Goal: Task Accomplishment & Management: Use online tool/utility

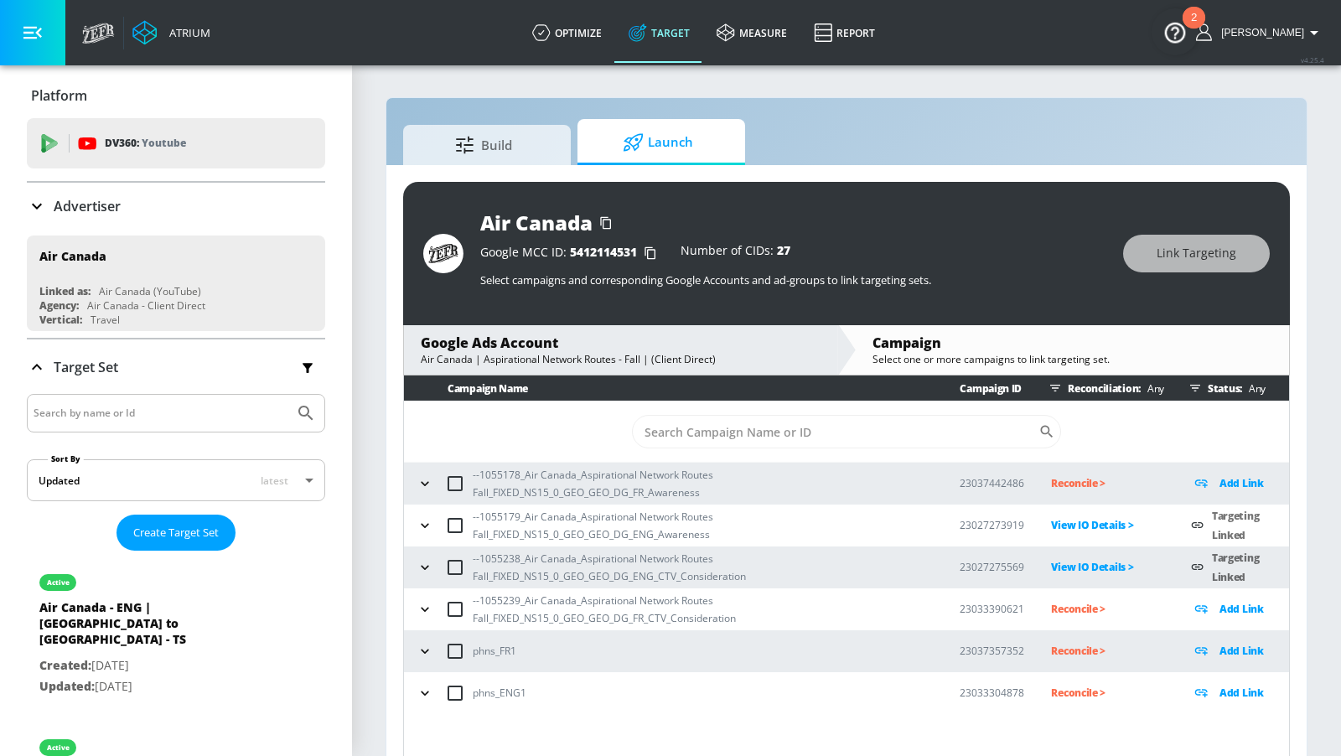
click at [417, 487] on icon "button" at bounding box center [425, 483] width 17 height 17
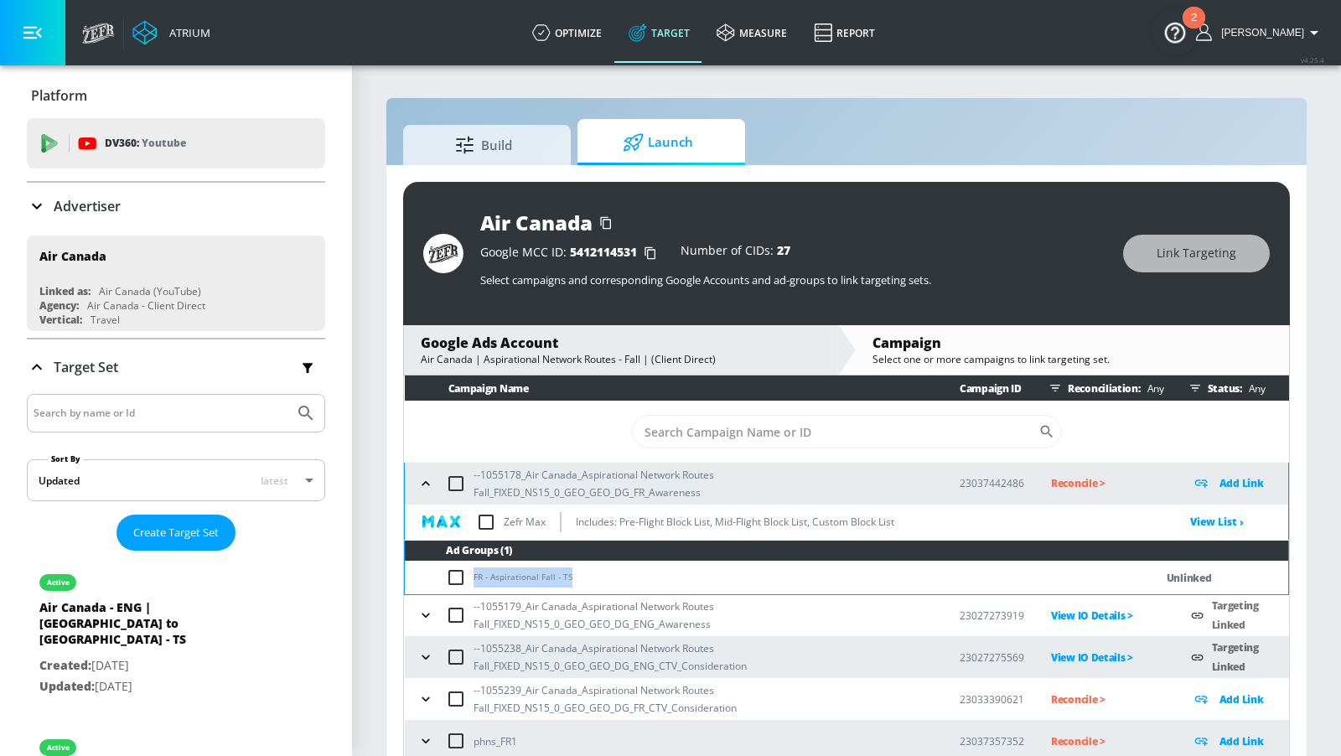
drag, startPoint x: 546, startPoint y: 577, endPoint x: 458, endPoint y: 577, distance: 88.0
click at [458, 577] on td "FR - Aspirational Fall - TS" at bounding box center [763, 578] width 716 height 33
copy td "FR - Aspirational Fall - TS"
click at [458, 577] on input "checkbox" at bounding box center [460, 577] width 28 height 20
checkbox input "true"
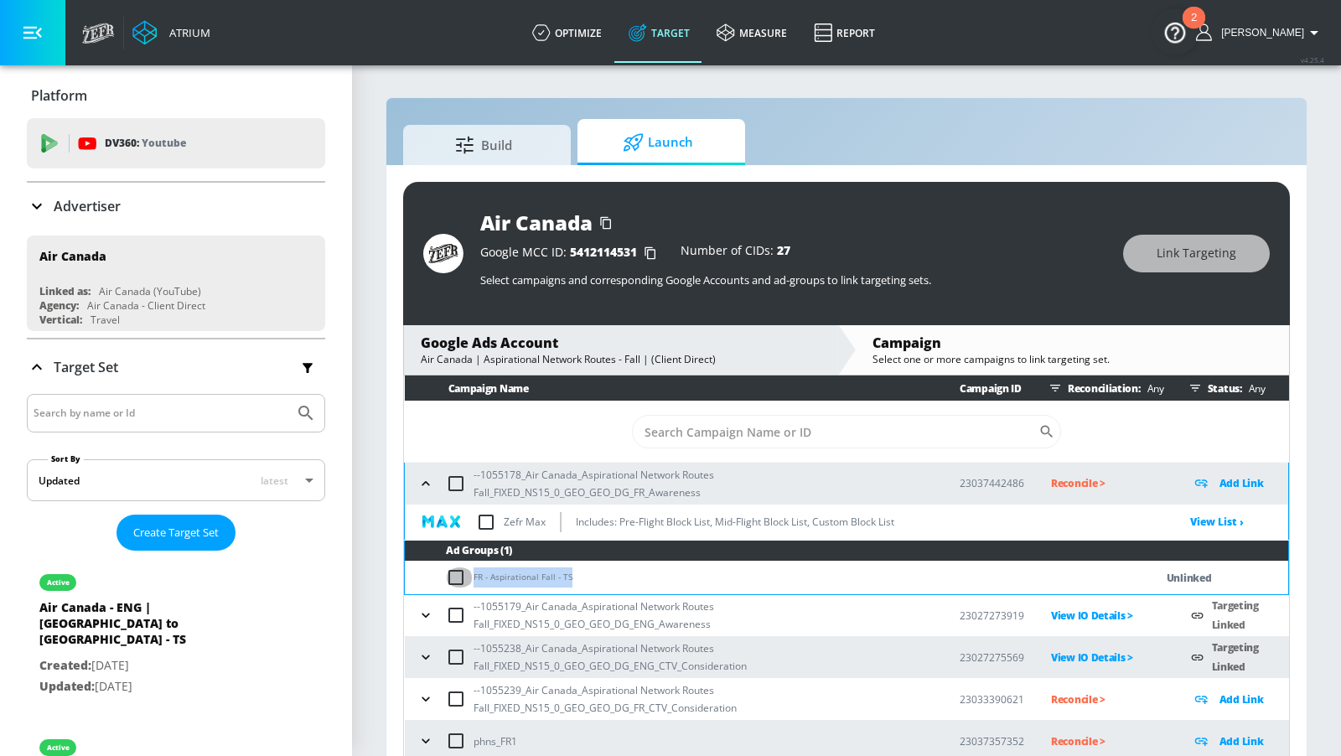
checkbox input "true"
click at [418, 699] on icon "button" at bounding box center [425, 699] width 17 height 17
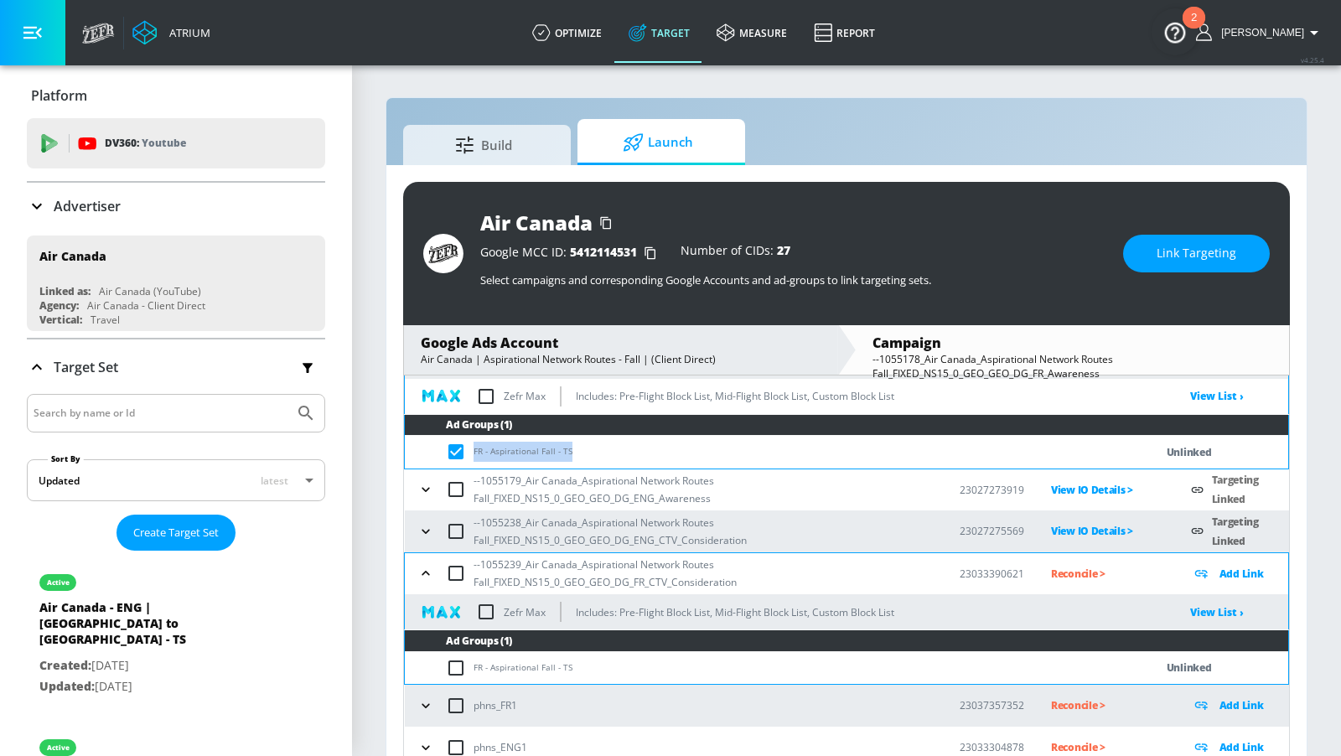
scroll to position [130, 0]
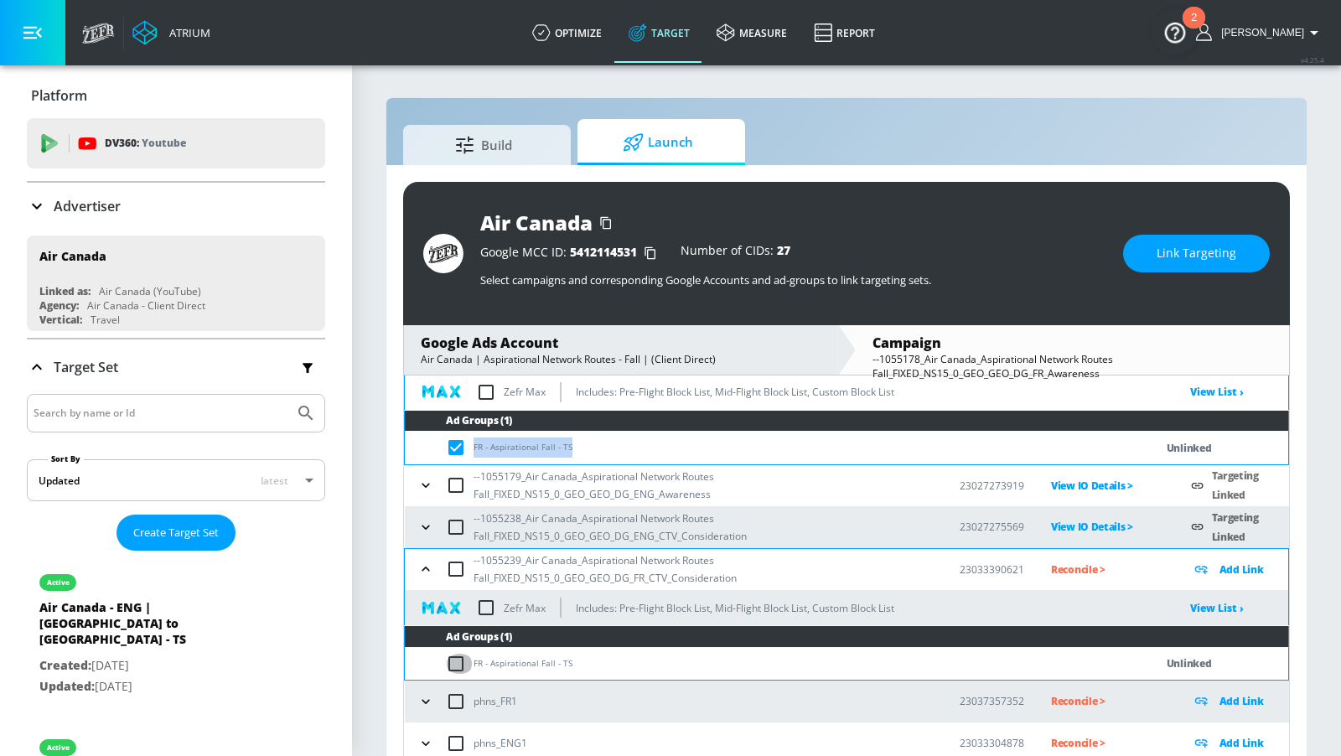
click at [454, 654] on input "checkbox" at bounding box center [460, 664] width 28 height 20
checkbox input "true"
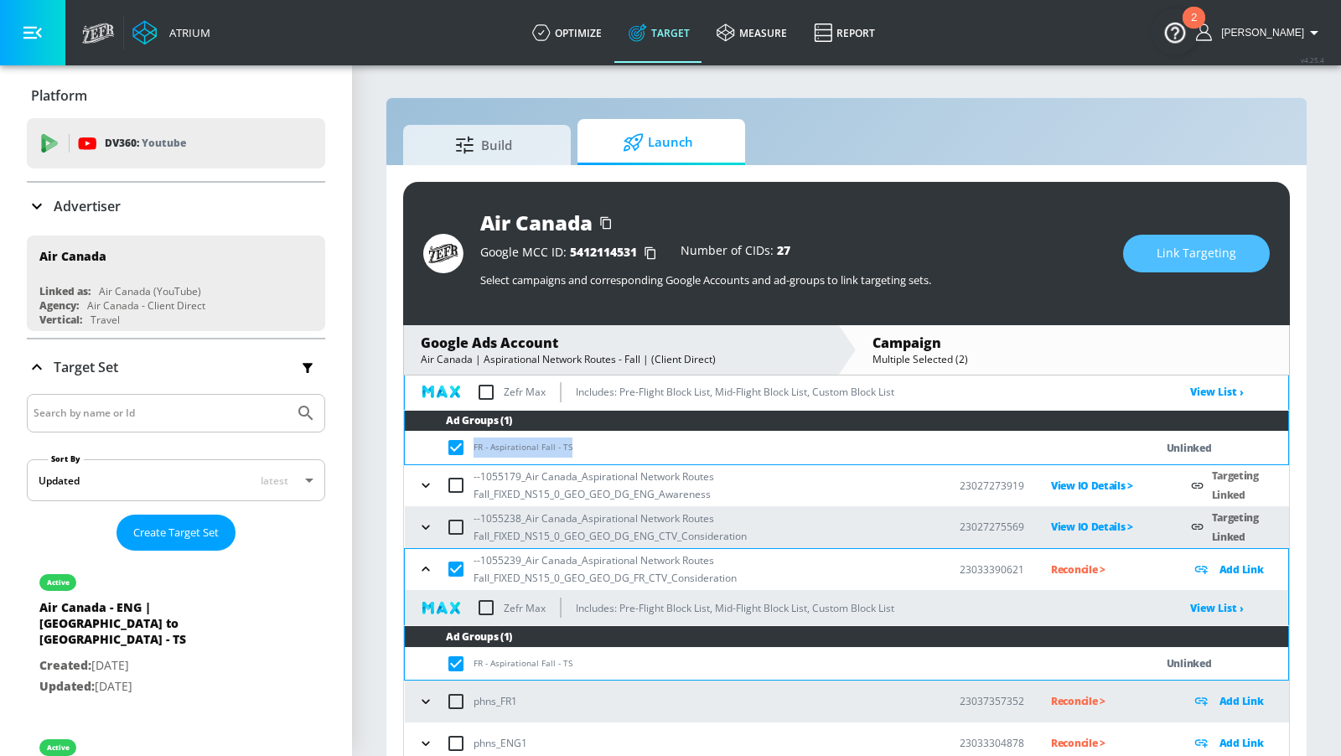
click at [1146, 251] on button "Link Targeting" at bounding box center [1196, 254] width 147 height 38
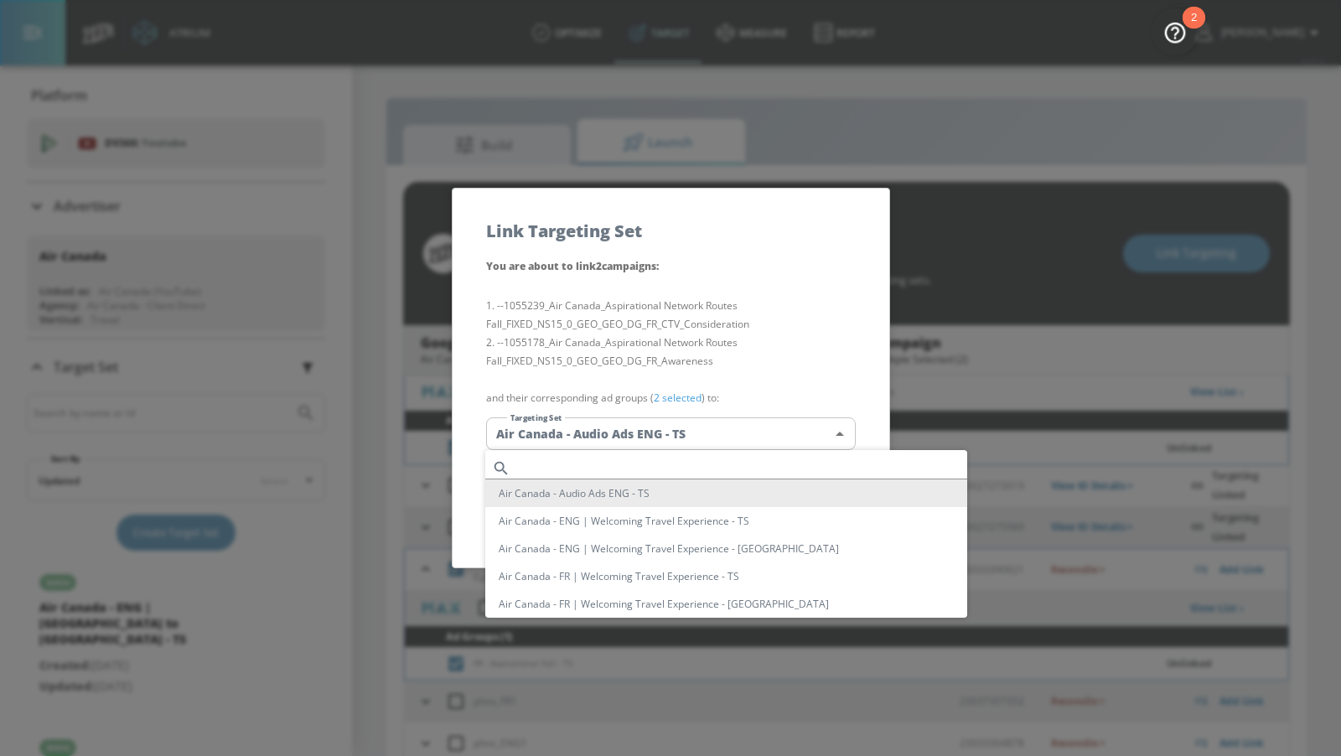
click at [716, 432] on body "Atrium optimize Target measure Report optimize Target measure Report v 4.25.4 […" at bounding box center [670, 390] width 1341 height 780
click at [692, 470] on input "text" at bounding box center [742, 468] width 450 height 23
paste input "FR - Aspirational Fall - TS"
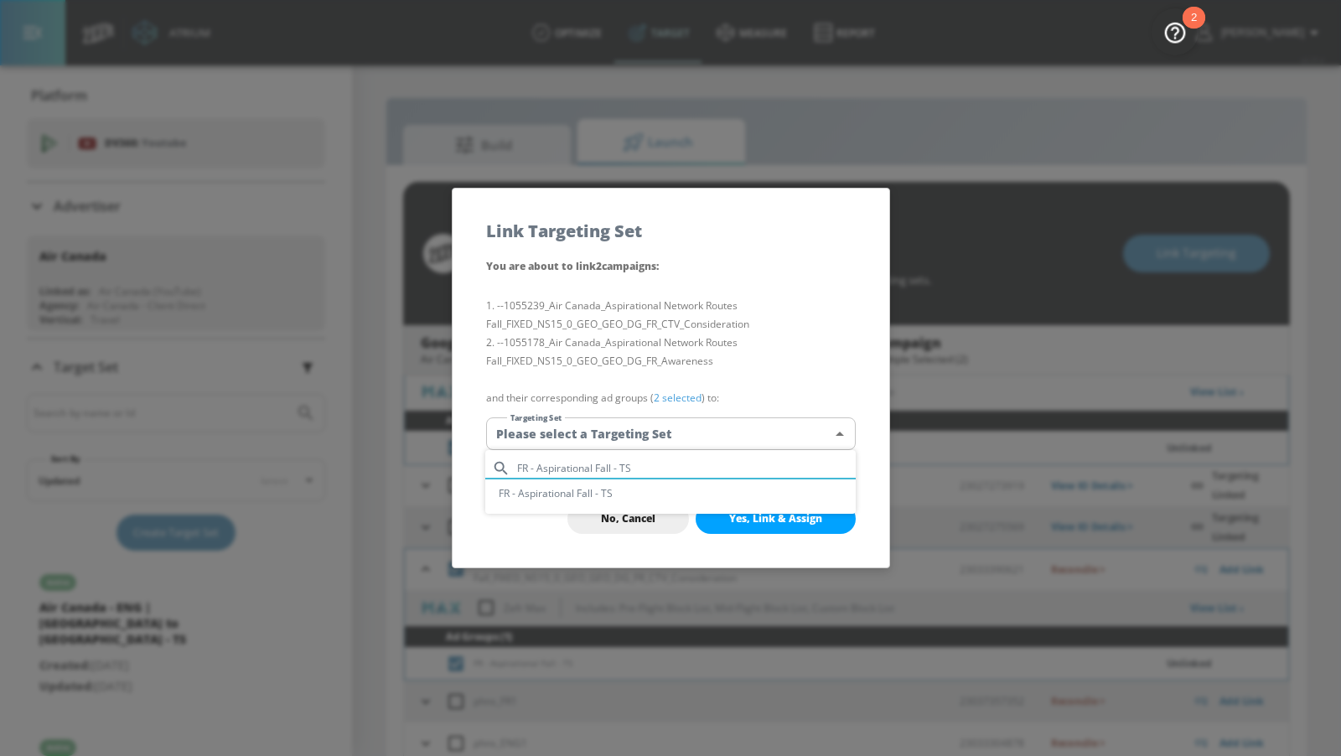
type input "FR - Aspirational Fall - TS"
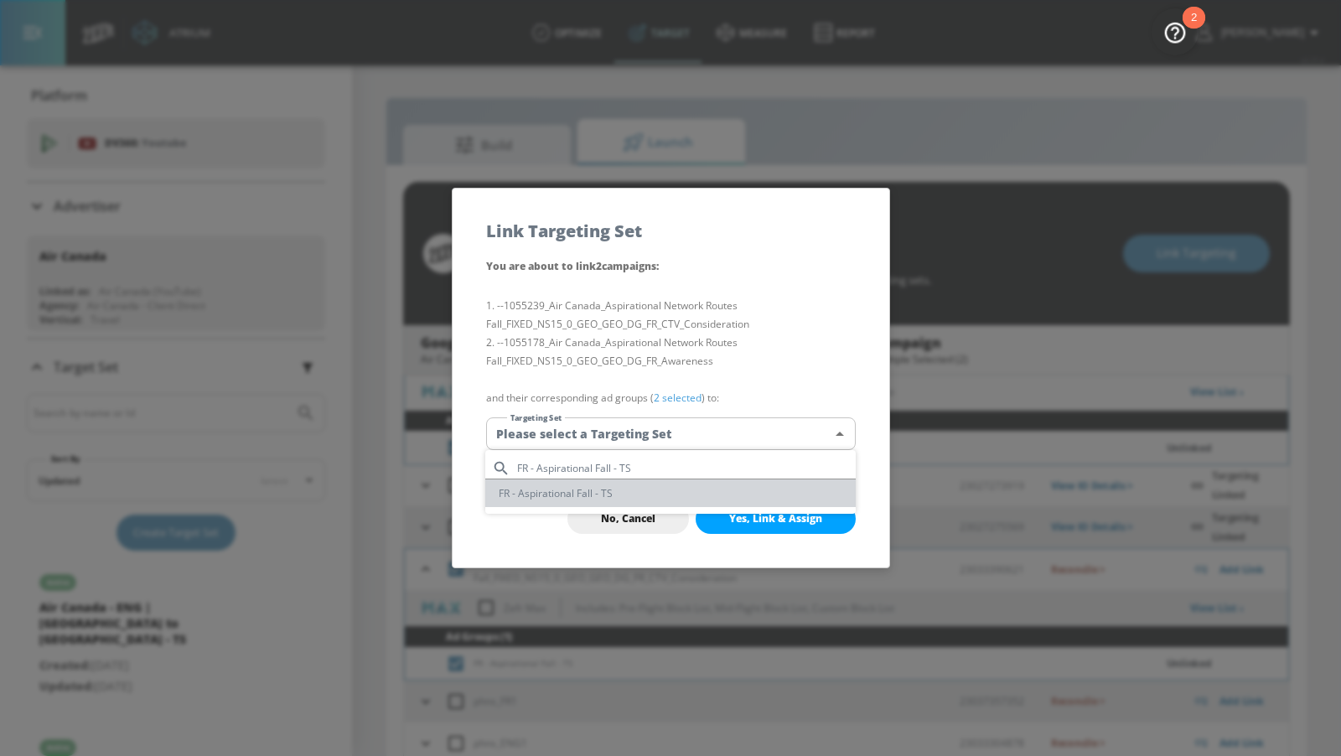
click at [691, 497] on li "FR - Aspirational Fall - TS" at bounding box center [670, 493] width 370 height 28
type input "59d9236d-88fe-4ed0-8bed-eab1fc7d4e93"
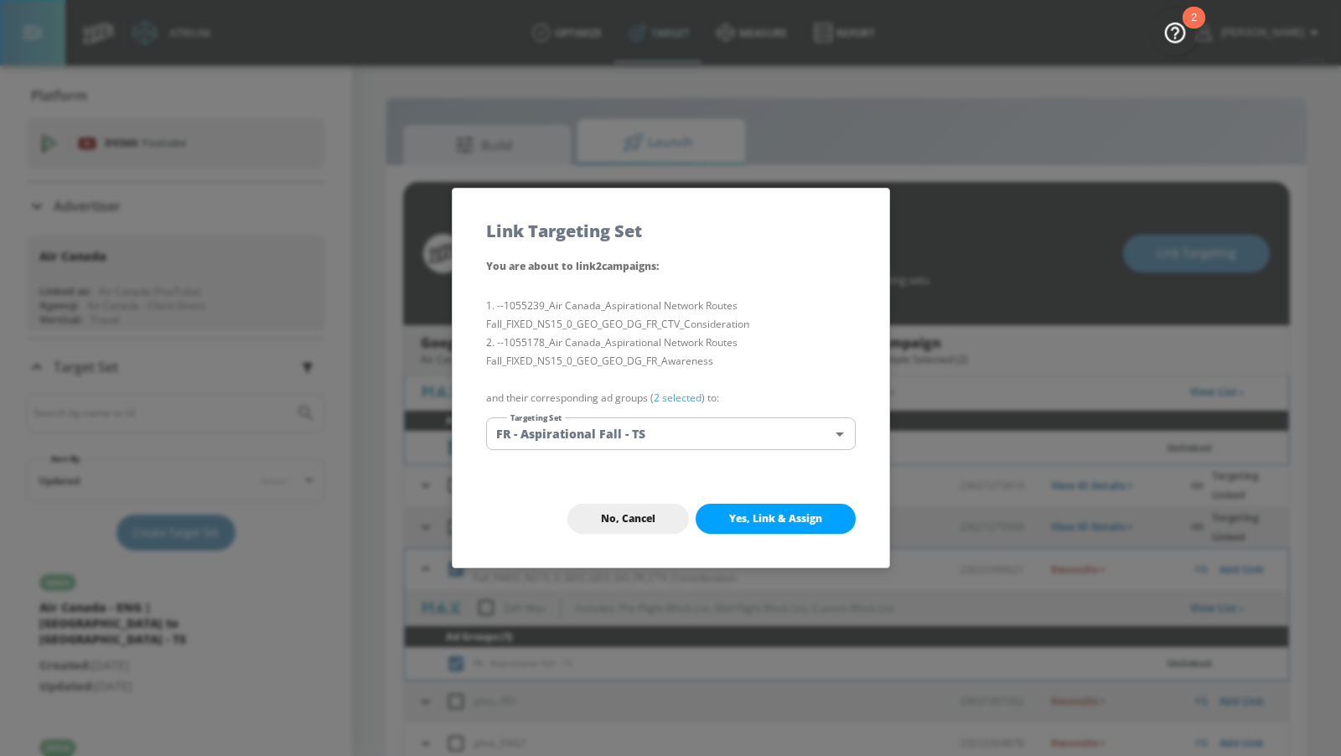
click at [749, 518] on span "Yes, Link & Assign" at bounding box center [775, 518] width 93 height 13
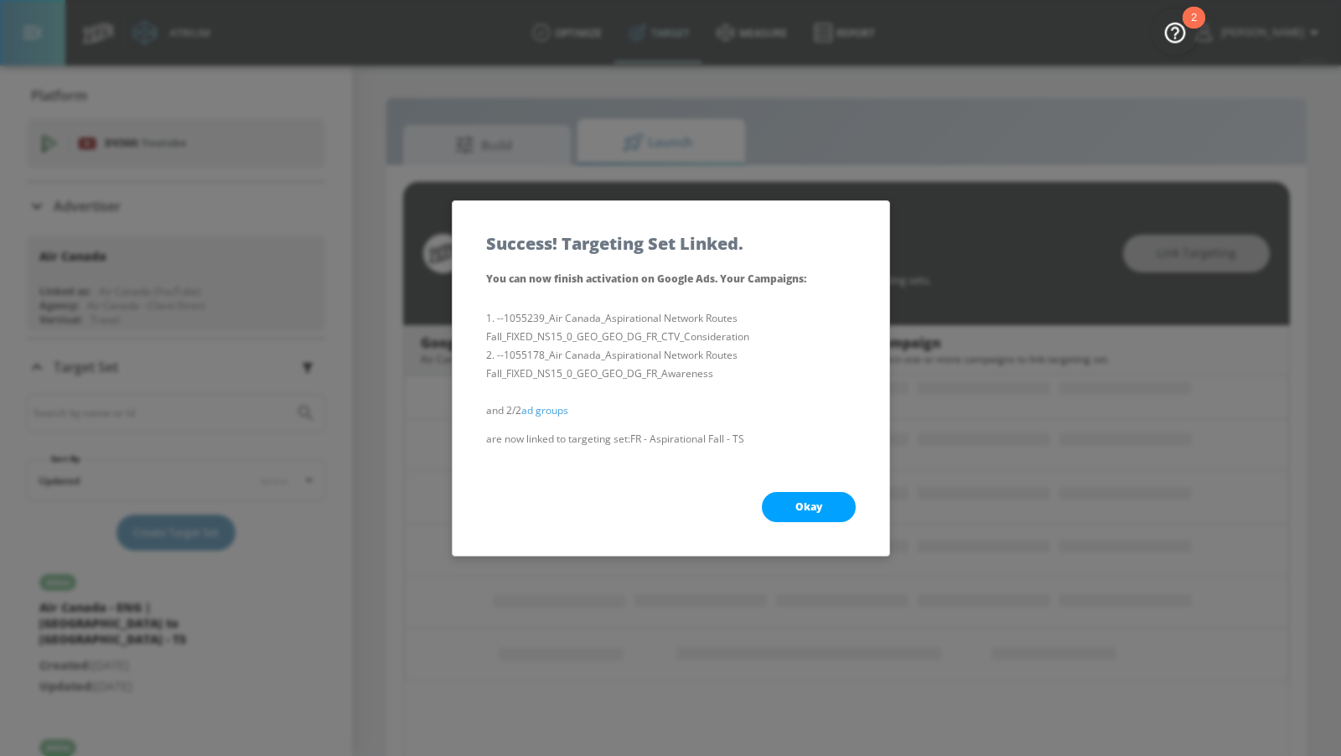
scroll to position [104, 0]
click at [789, 510] on button "Okay" at bounding box center [809, 507] width 94 height 30
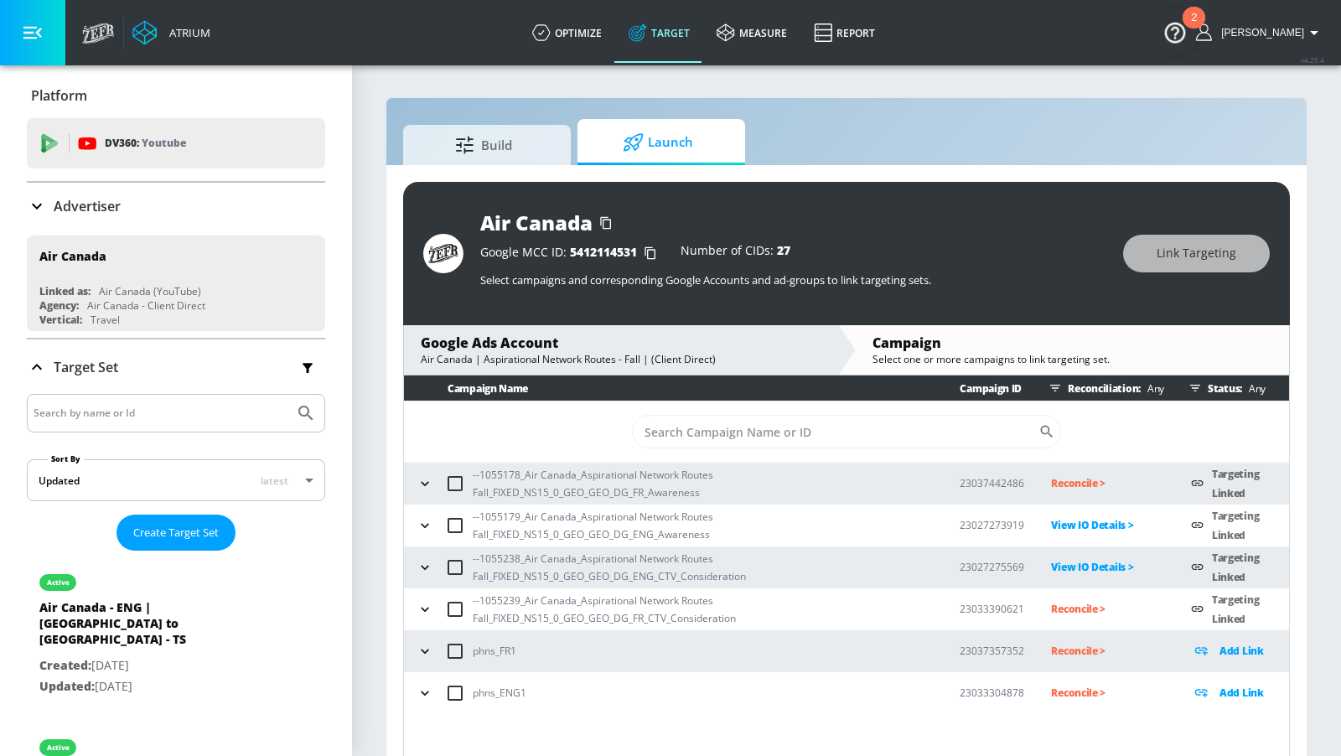
scroll to position [0, 0]
click at [1068, 478] on p "Reconcile >" at bounding box center [1107, 483] width 113 height 19
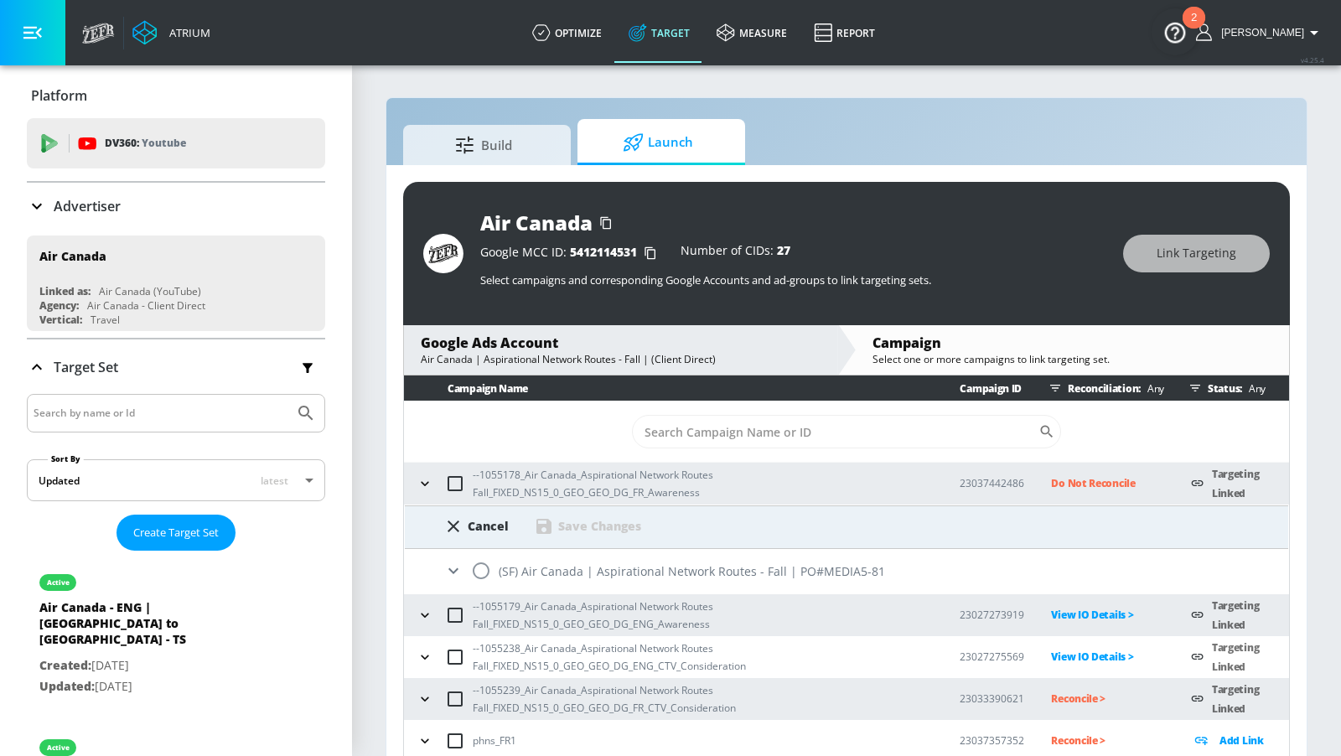
click at [483, 567] on input "radio" at bounding box center [480, 570] width 35 height 35
radio input "true"
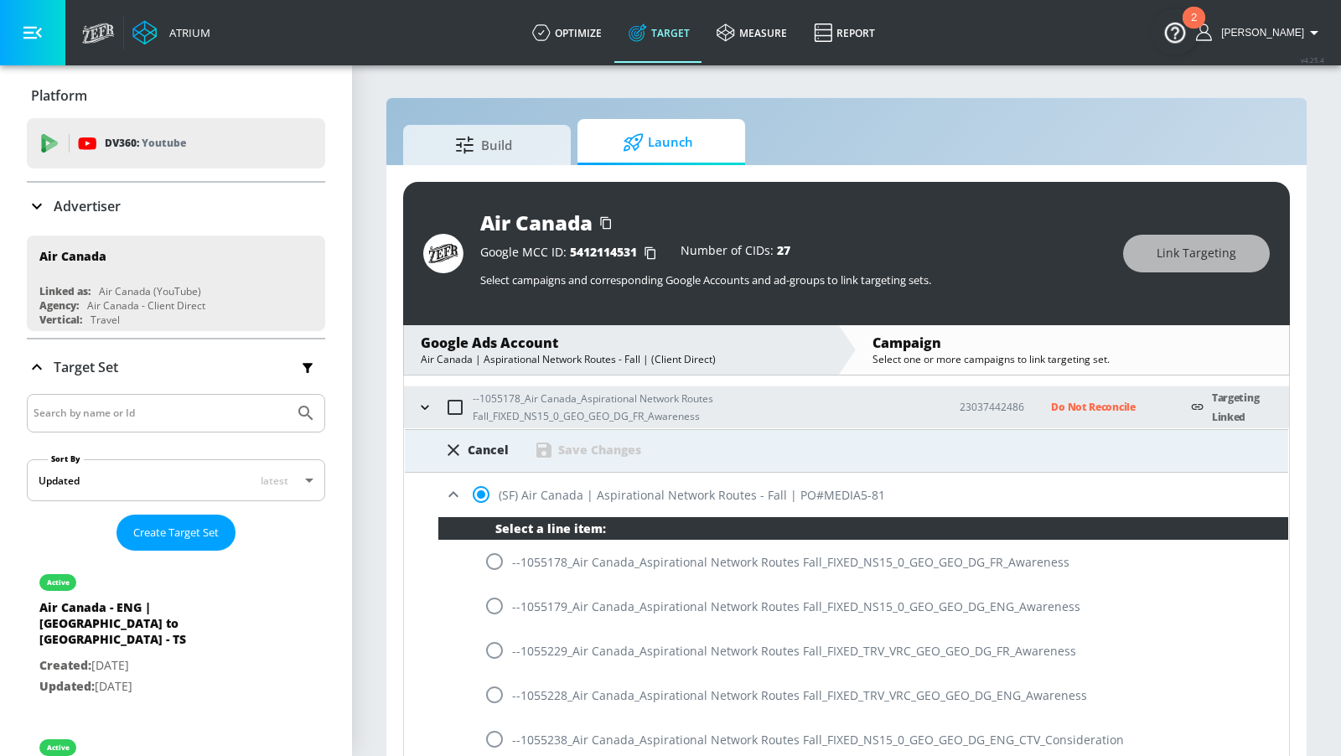
scroll to position [107, 0]
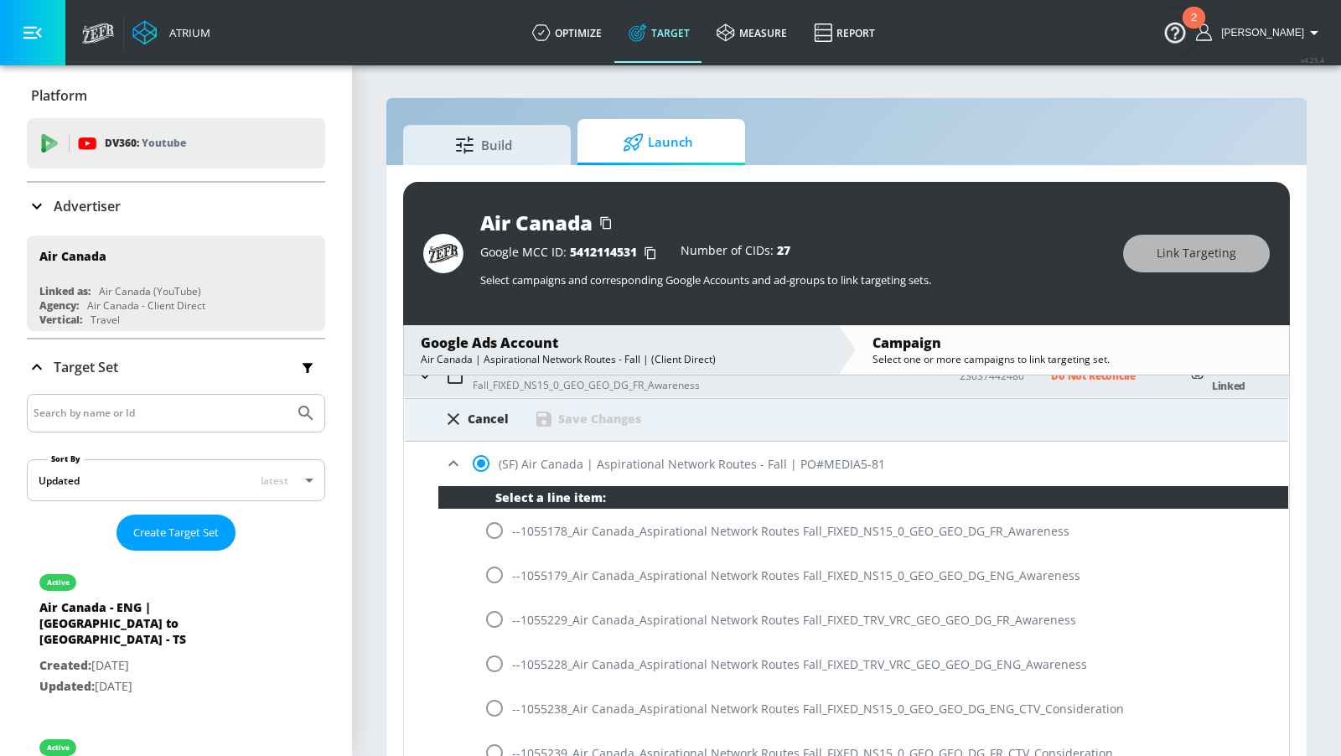
click at [489, 528] on input "radio" at bounding box center [494, 530] width 35 height 35
radio input "true"
click at [567, 420] on div "Save Changes" at bounding box center [599, 419] width 83 height 16
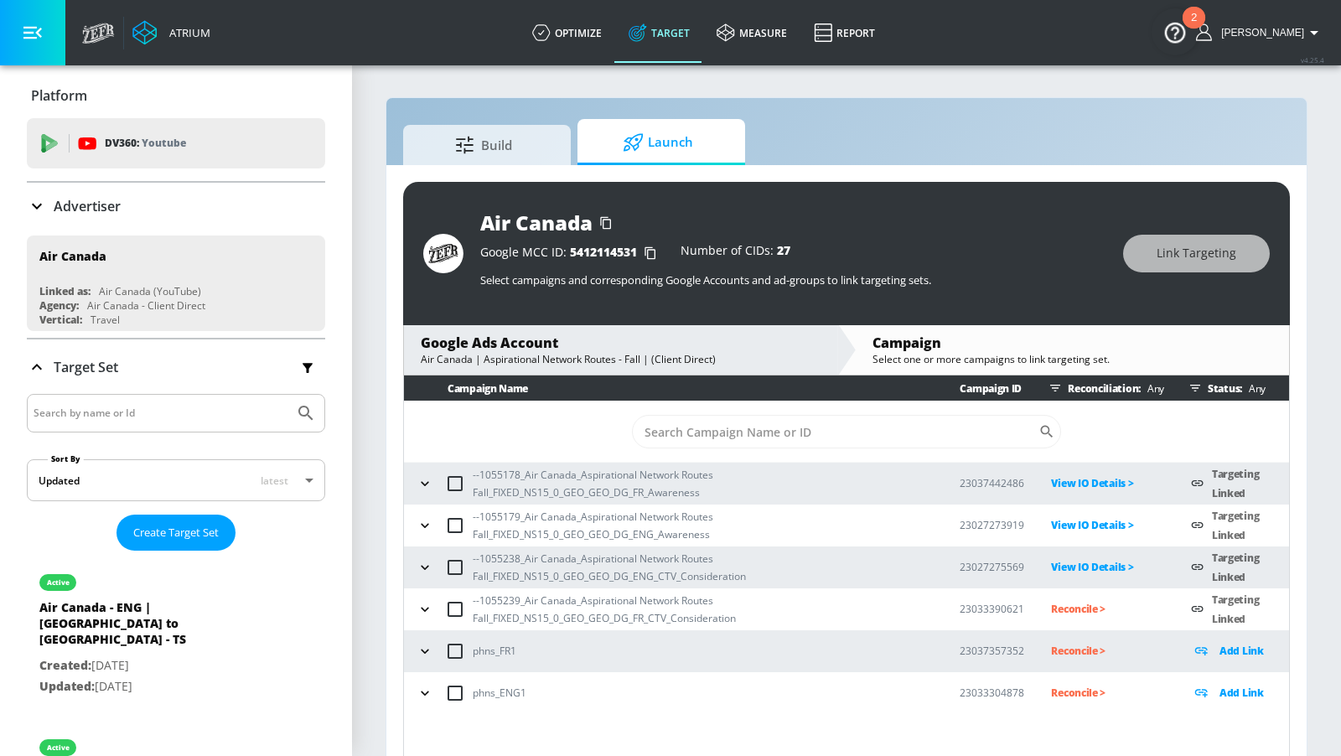
scroll to position [0, 0]
click at [1058, 605] on p "Reconcile >" at bounding box center [1107, 608] width 113 height 19
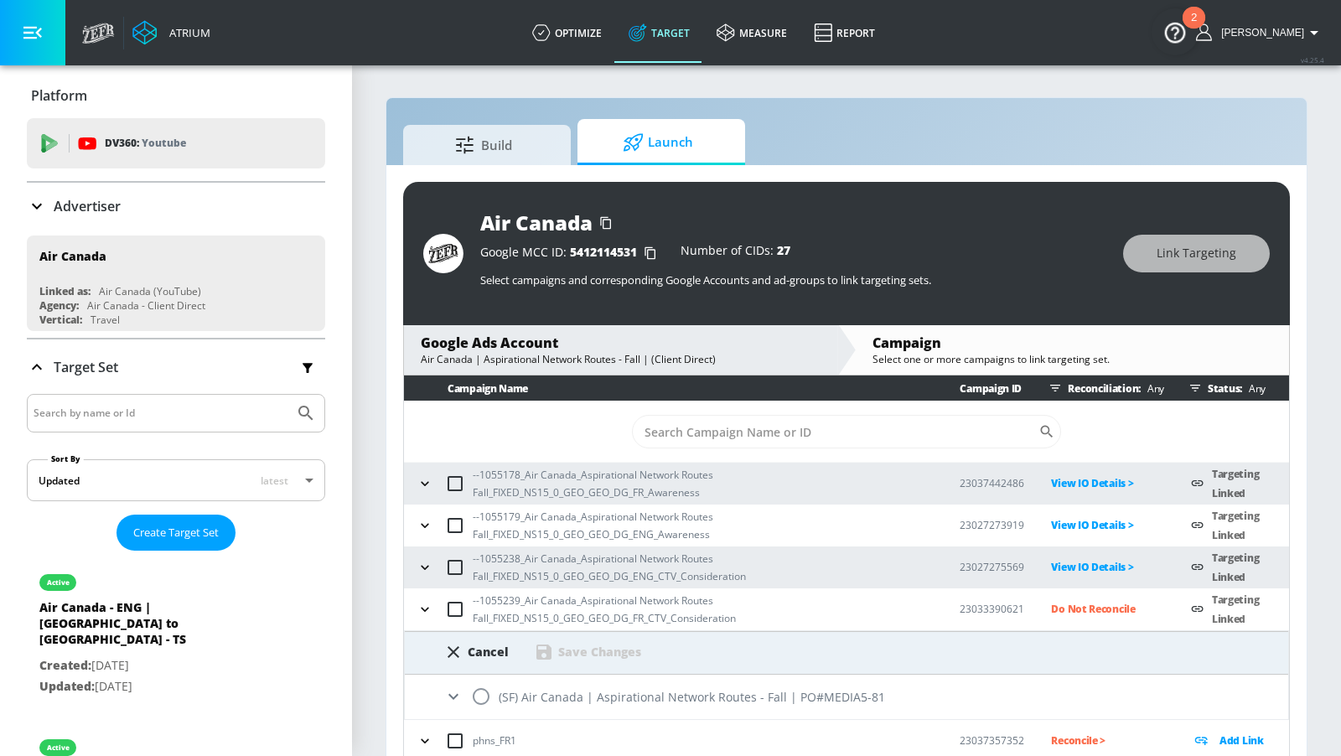
scroll to position [40, 0]
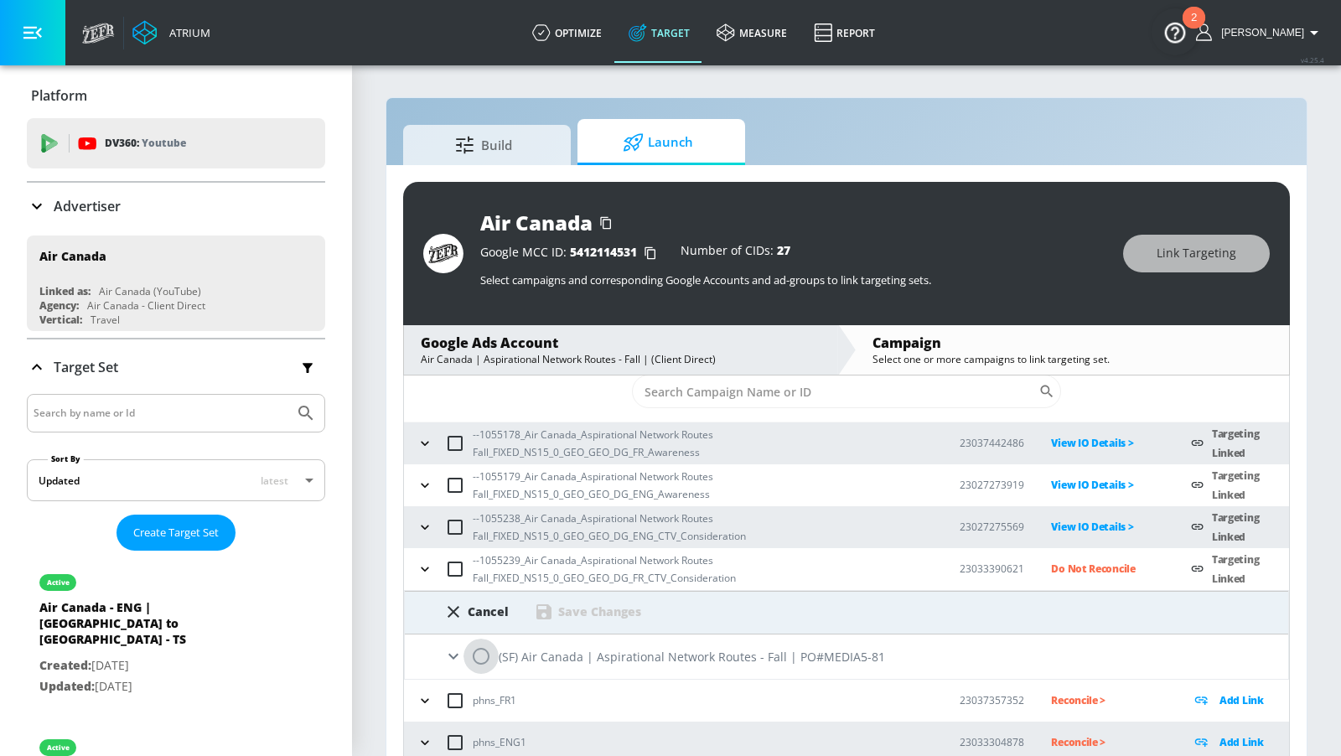
click at [483, 654] on input "radio" at bounding box center [480, 656] width 35 height 35
radio input "true"
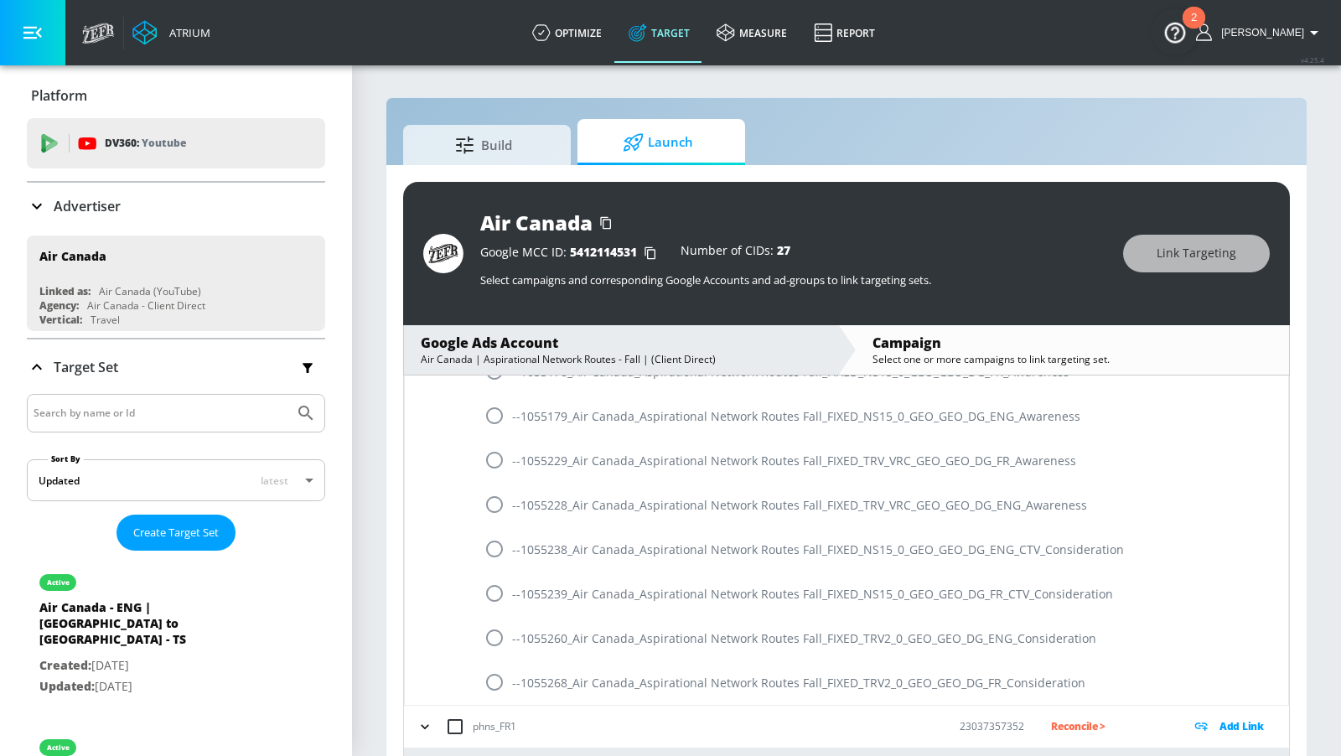
scroll to position [417, 0]
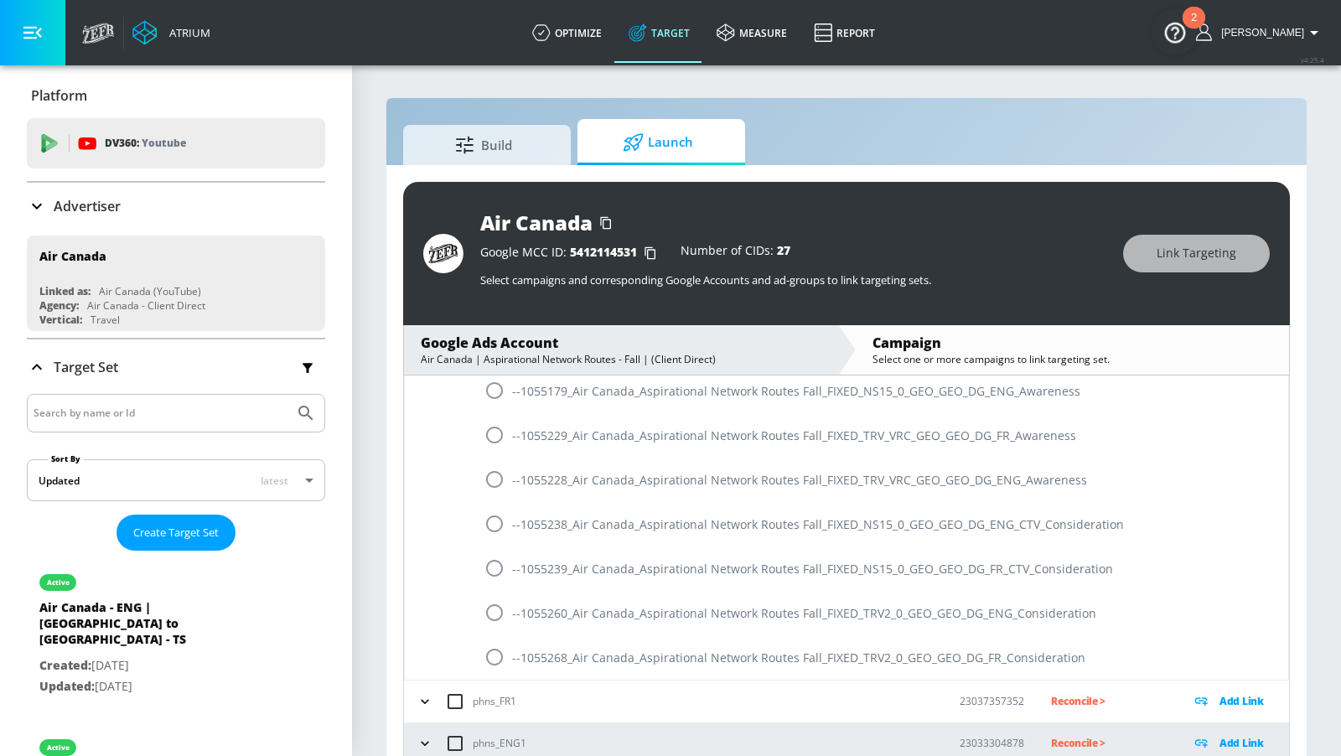
click at [497, 571] on input "radio" at bounding box center [494, 568] width 35 height 35
radio input "true"
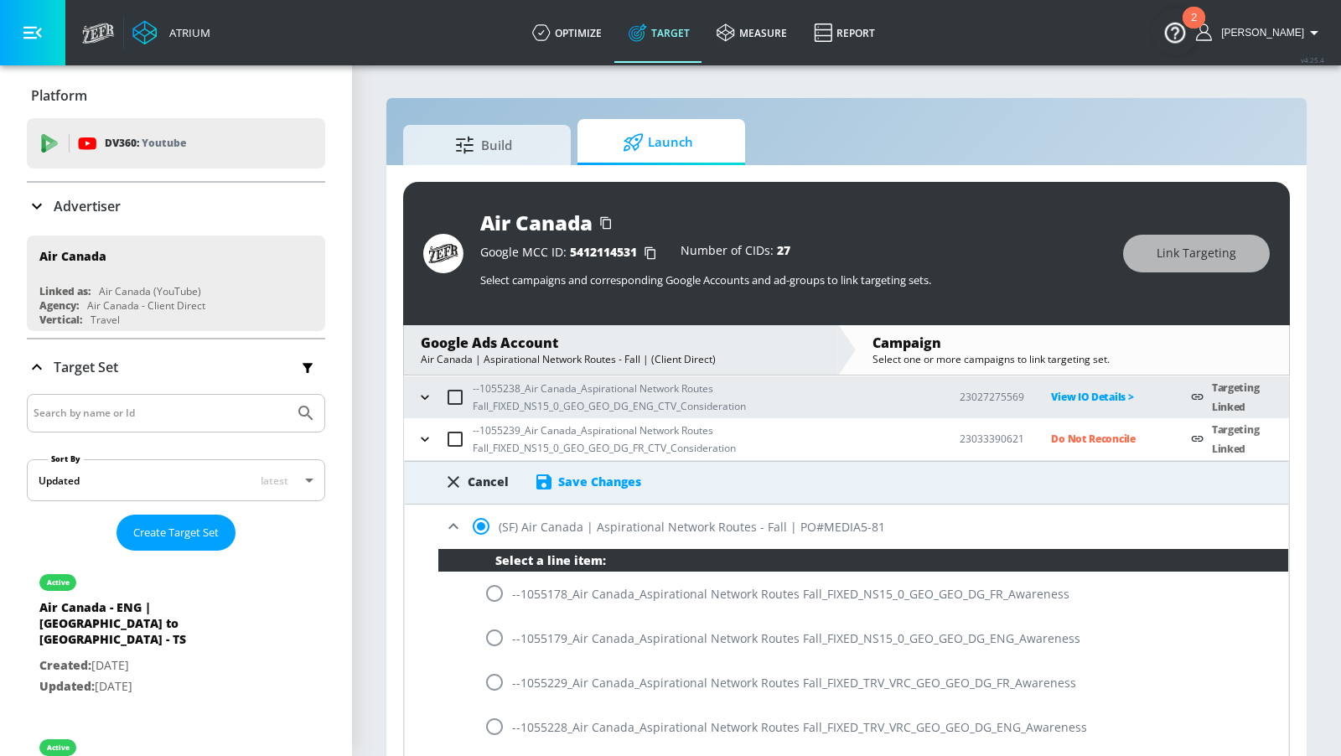
scroll to position [141, 0]
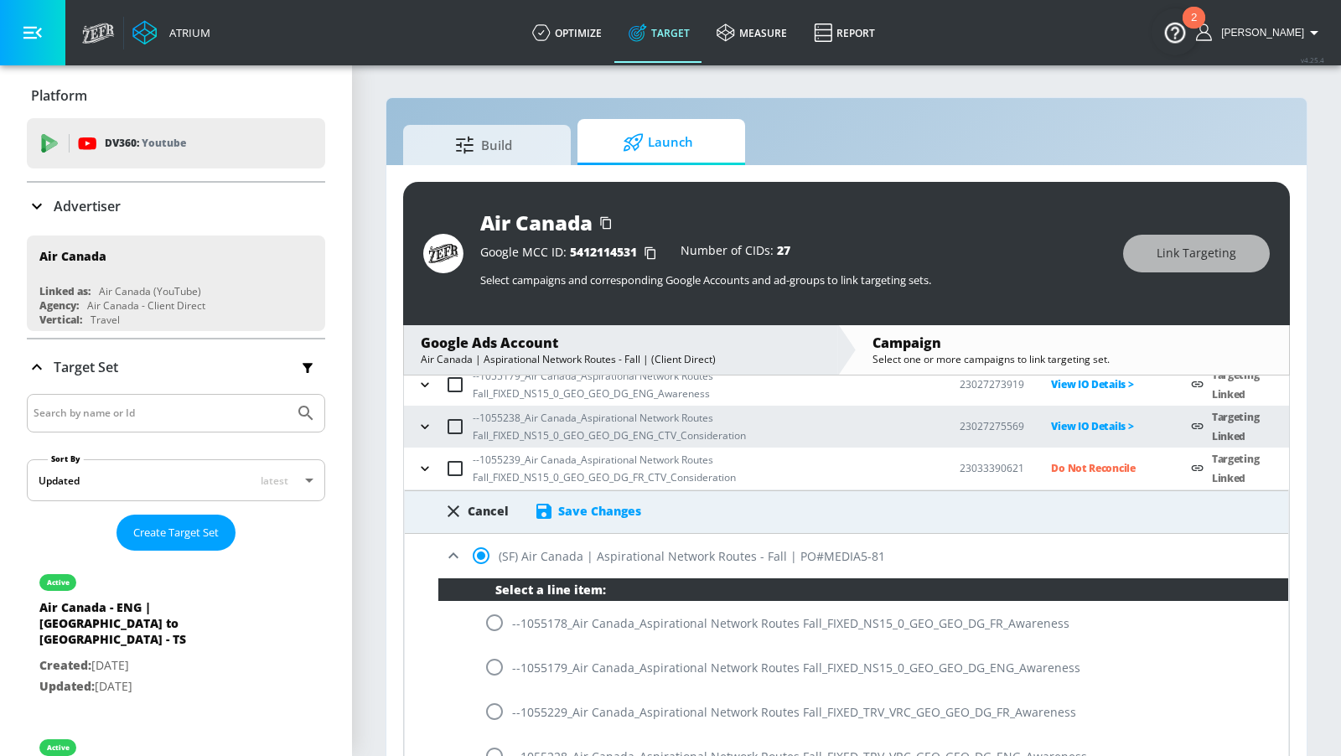
click at [597, 510] on div "Save Changes" at bounding box center [599, 511] width 83 height 16
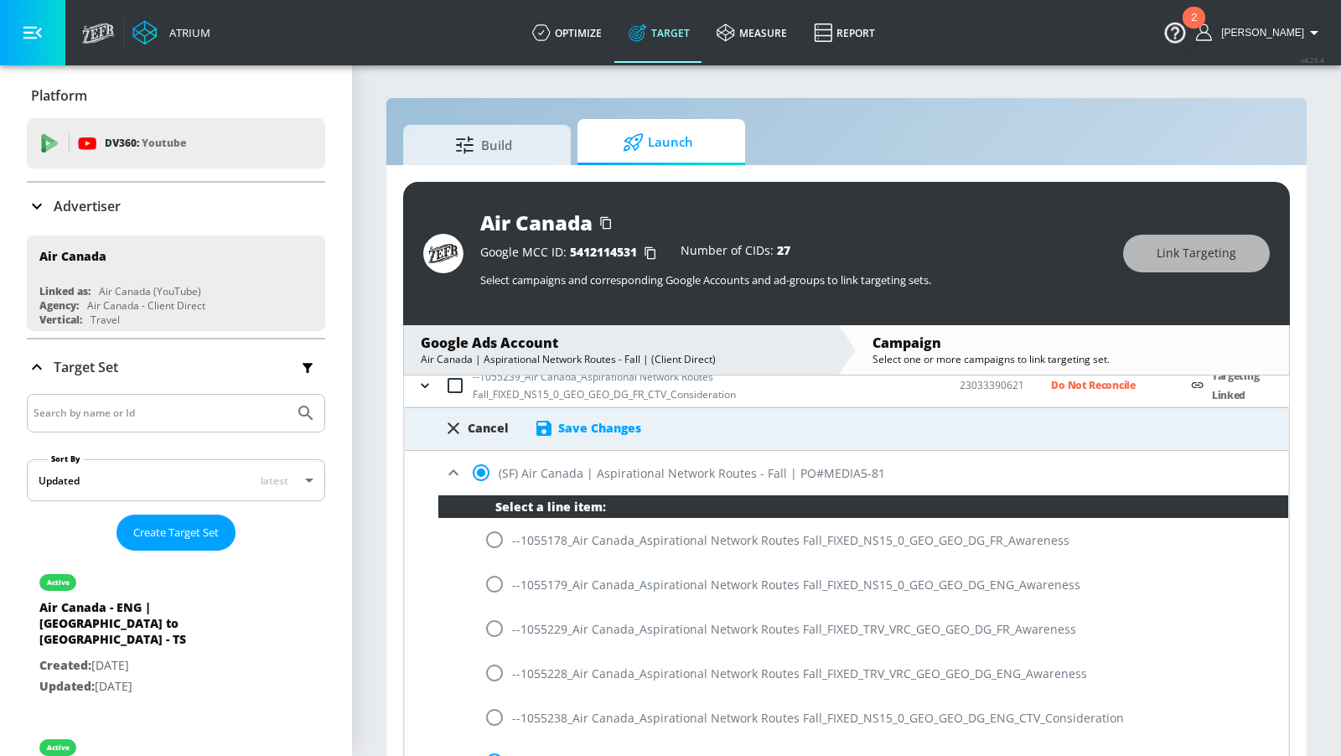
scroll to position [194, 0]
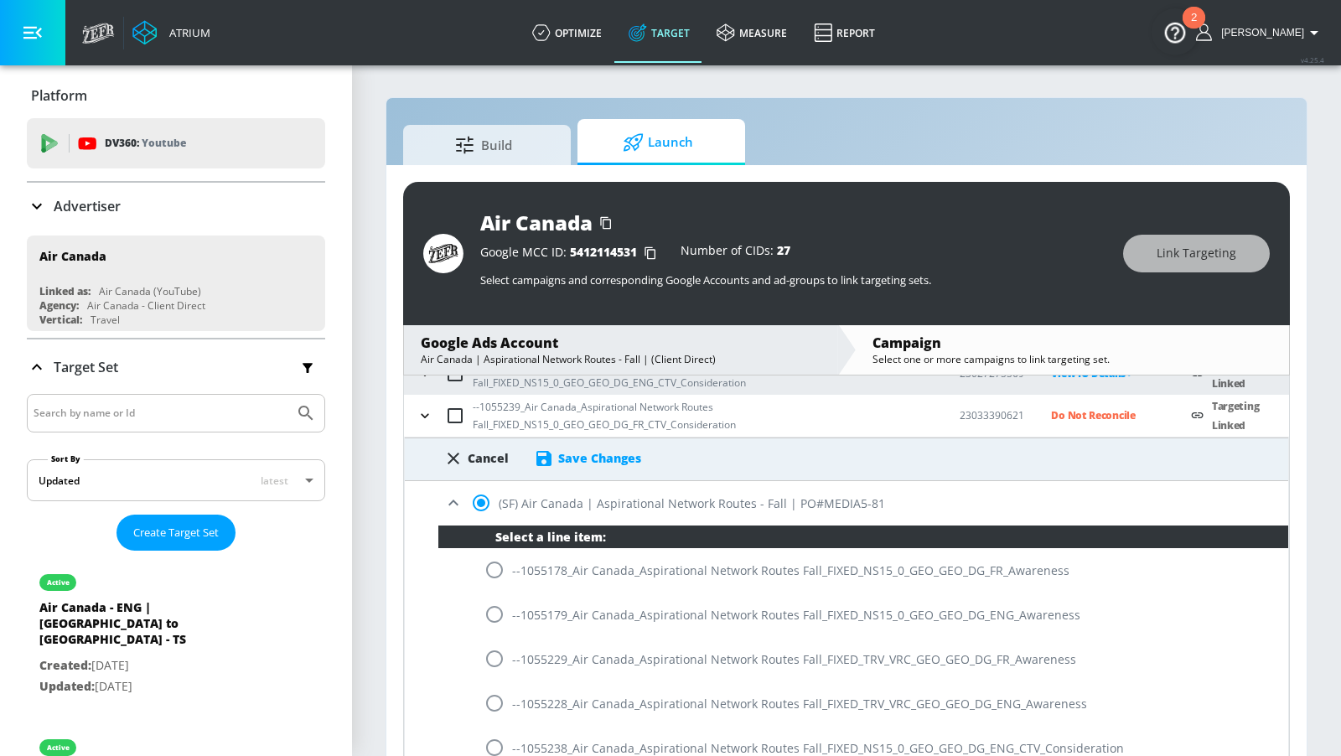
click at [609, 459] on div "Save Changes" at bounding box center [599, 458] width 83 height 16
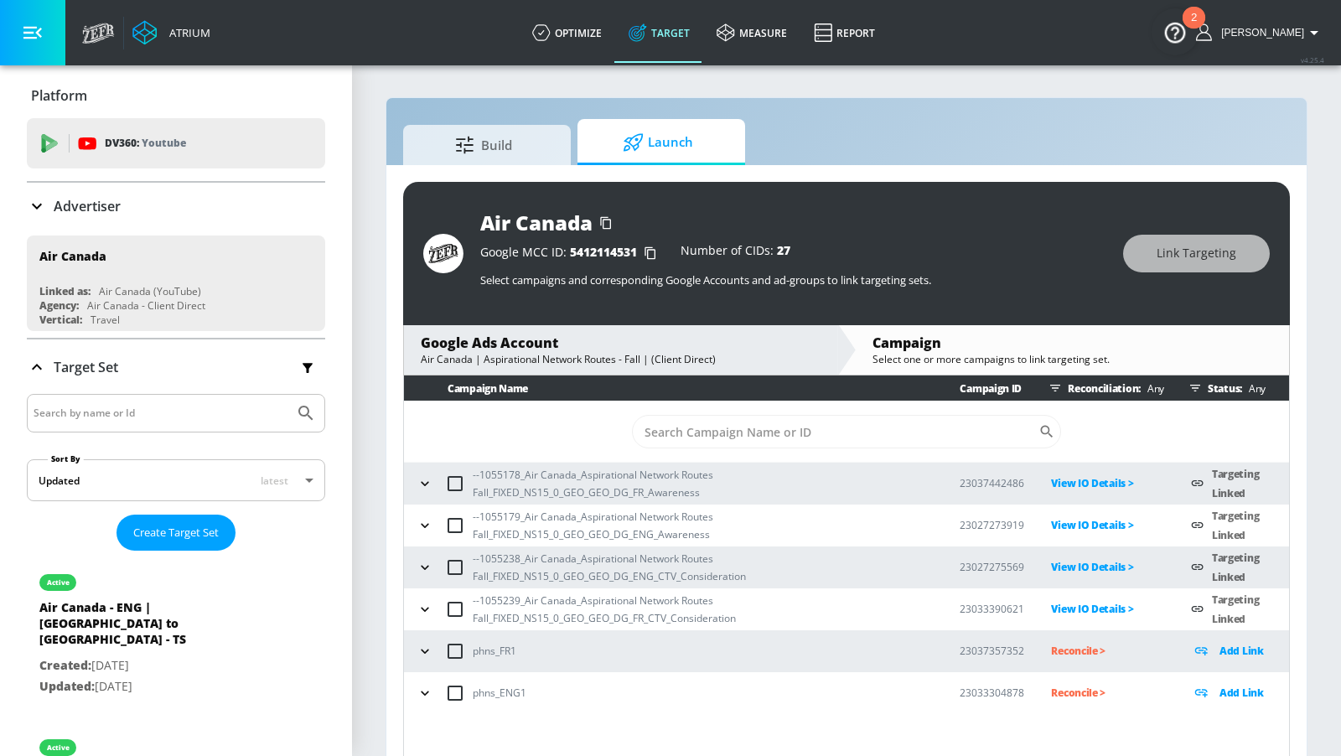
scroll to position [0, 0]
